Goal: Navigation & Orientation: Go to known website

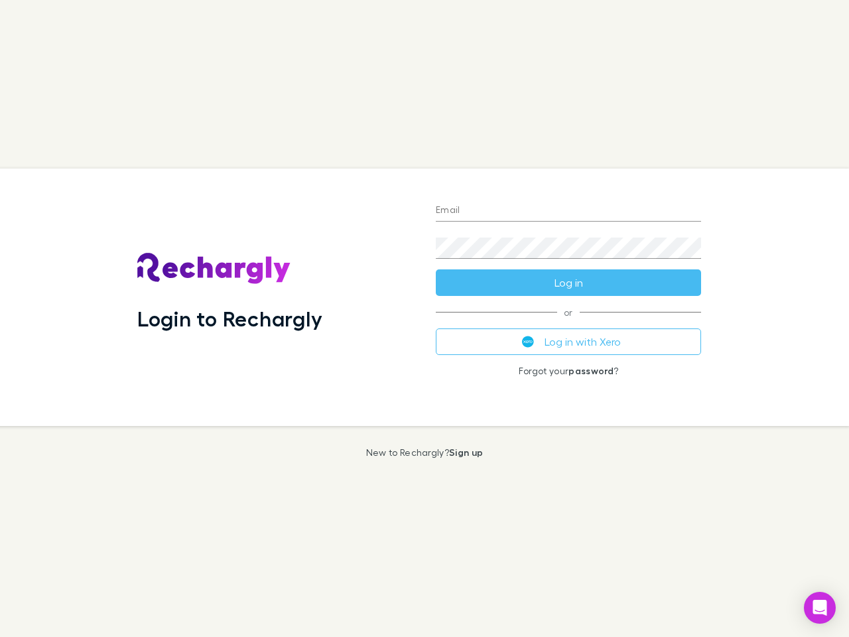
click at [425, 319] on div "Login to Rechargly" at bounding box center [276, 298] width 299 height 258
click at [569, 211] on input "Email" at bounding box center [568, 210] width 265 height 21
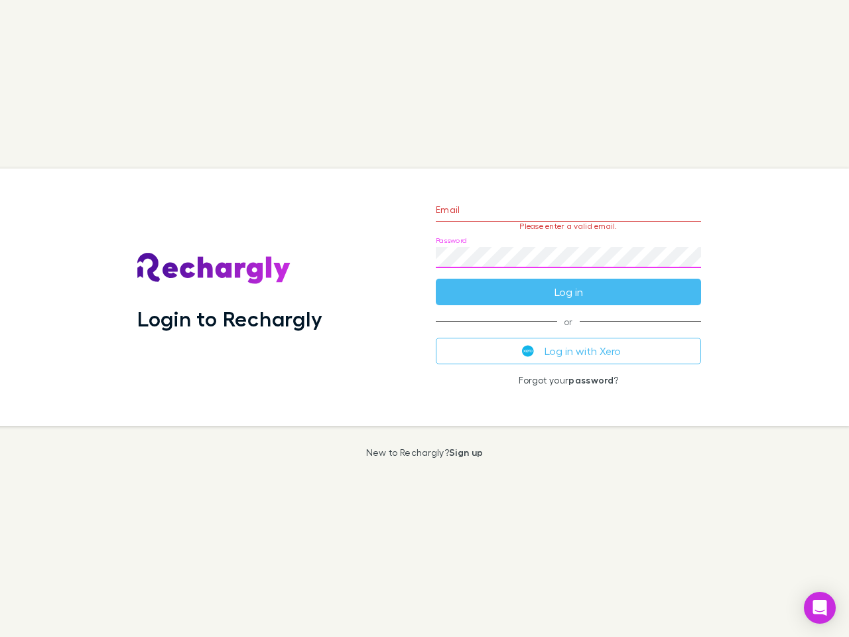
click at [569, 283] on form "Email Please enter a valid email. Password Log in" at bounding box center [568, 247] width 265 height 115
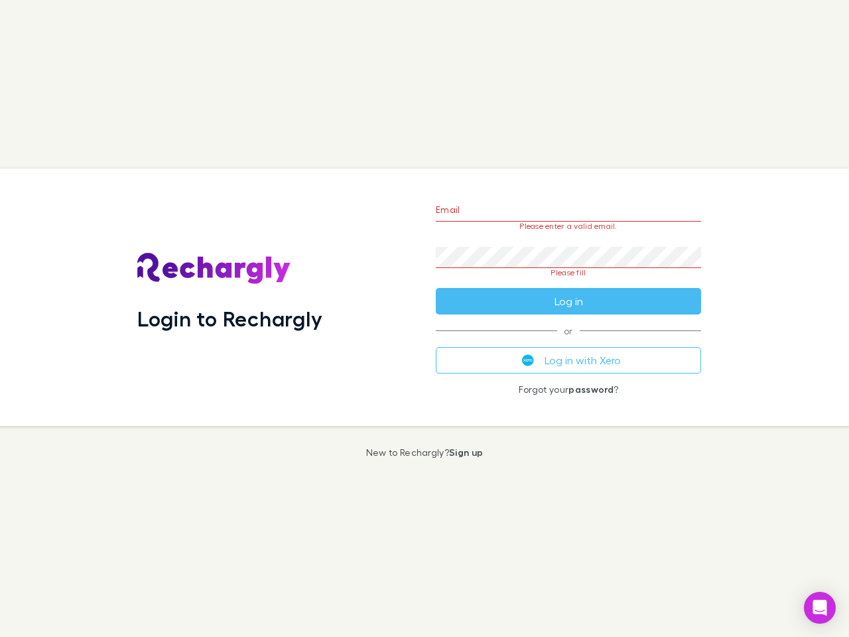
click at [569, 342] on div "Email Please enter a valid email. Password Please fill Log in or Log in with Xe…" at bounding box center [568, 298] width 287 height 258
click at [820, 608] on icon "Open Intercom Messenger" at bounding box center [821, 608] width 14 height 16
